Goal: Information Seeking & Learning: Learn about a topic

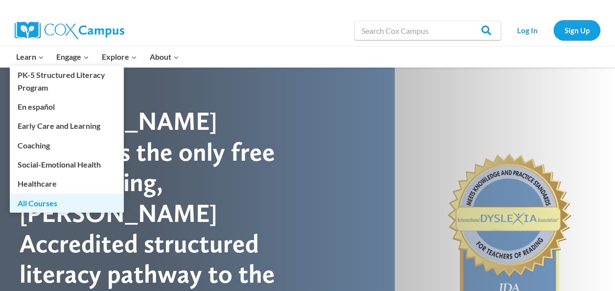
click at [47, 203] on link "All Courses" at bounding box center [67, 202] width 114 height 19
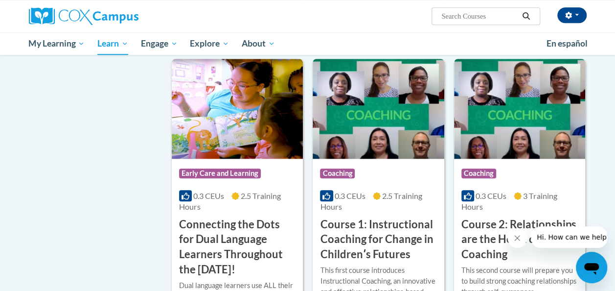
scroll to position [430, 0]
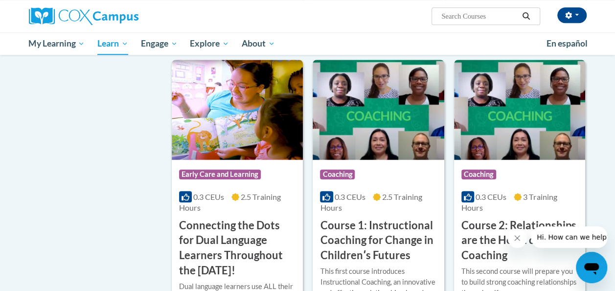
click at [463, 19] on input "Search..." at bounding box center [479, 16] width 78 height 12
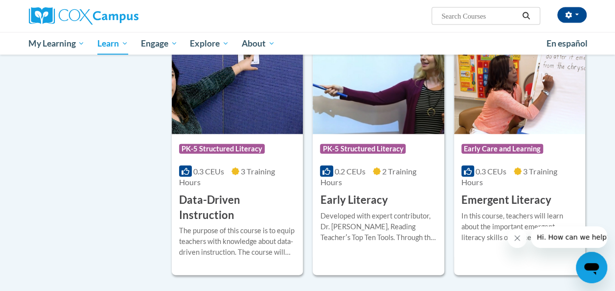
scroll to position [1037, 0]
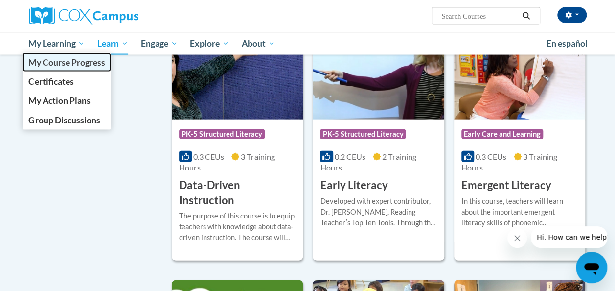
click at [73, 65] on span "My Course Progress" at bounding box center [66, 62] width 76 height 10
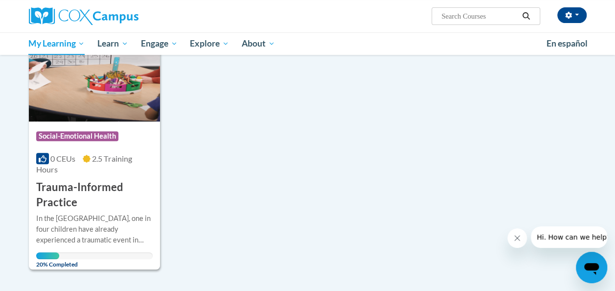
scroll to position [176, 0]
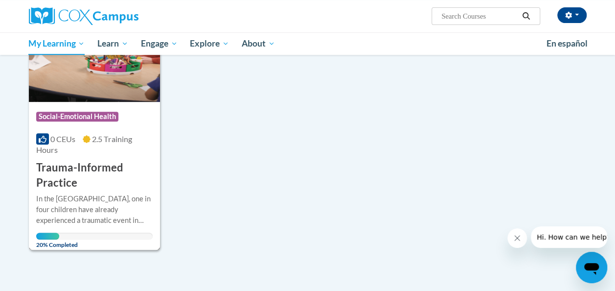
click at [126, 113] on div "Course Category: Social-Emotional Health" at bounding box center [94, 118] width 116 height 22
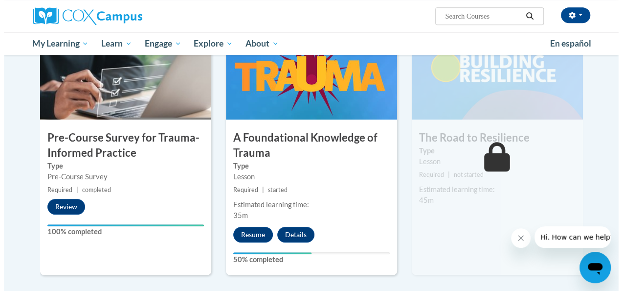
scroll to position [235, 0]
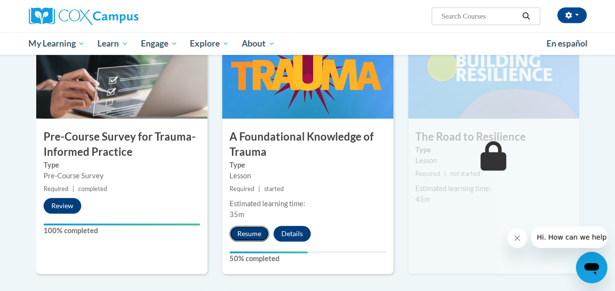
click at [240, 234] on button "Resume" at bounding box center [249, 233] width 40 height 16
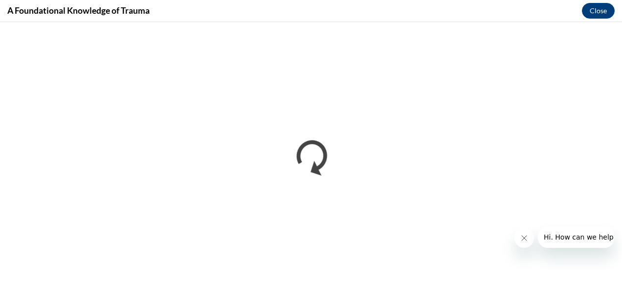
scroll to position [0, 0]
